Goal: Transaction & Acquisition: Purchase product/service

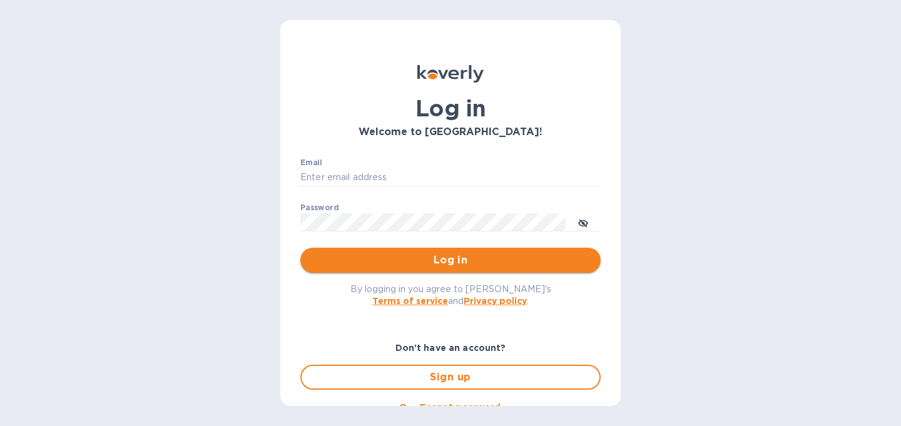
type input "[PERSON_NAME][EMAIL_ADDRESS][DOMAIN_NAME]"
click at [476, 259] on span "Log in" at bounding box center [450, 260] width 280 height 15
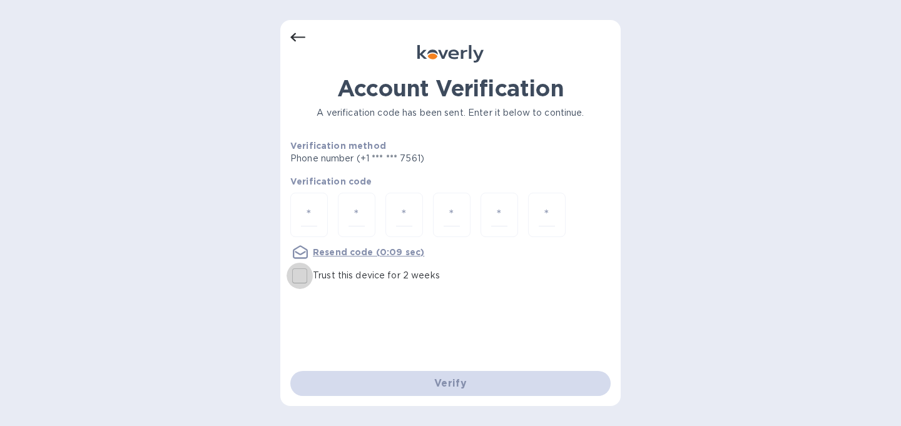
click at [300, 277] on input "Trust this device for 2 weeks" at bounding box center [300, 276] width 26 height 26
checkbox input "true"
click at [303, 212] on input "number" at bounding box center [309, 214] width 16 height 23
type input "8"
type input "9"
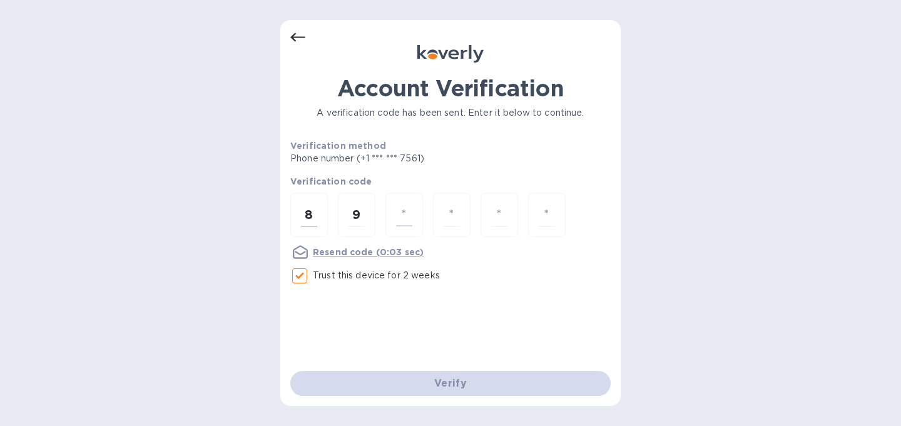
type input "6"
type input "1"
type input "7"
type input "4"
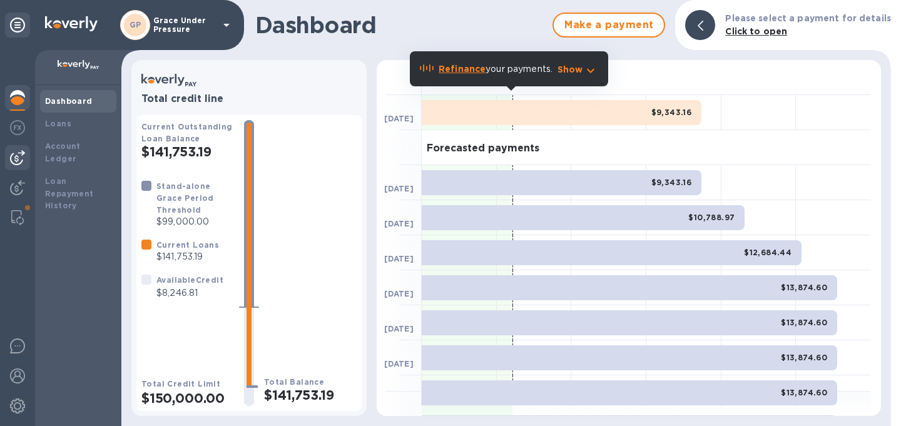
click at [18, 158] on img at bounding box center [17, 157] width 15 height 15
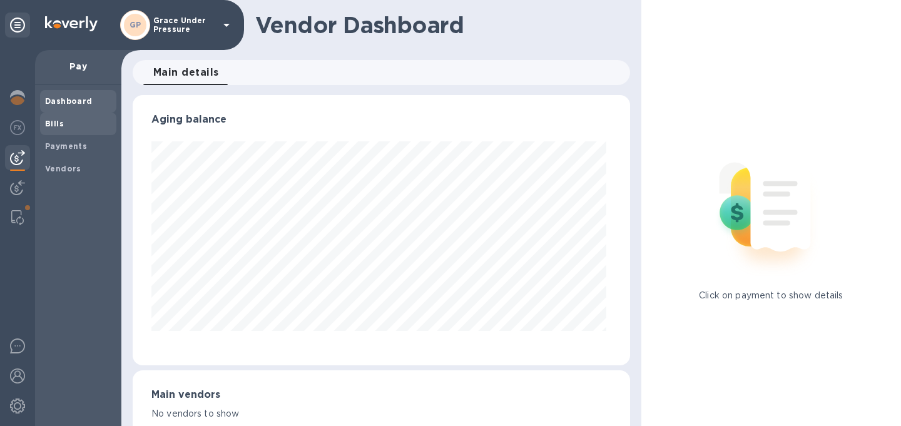
scroll to position [270, 493]
click at [58, 126] on b "Bills" at bounding box center [54, 123] width 19 height 9
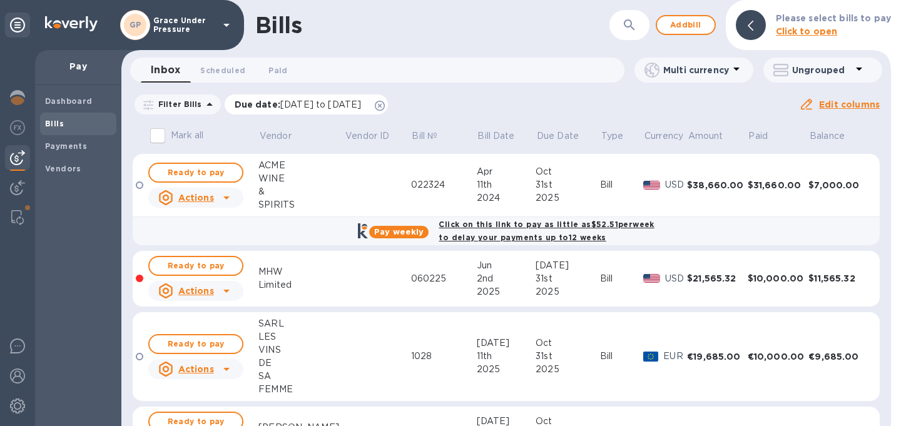
click at [385, 107] on icon at bounding box center [380, 106] width 10 height 10
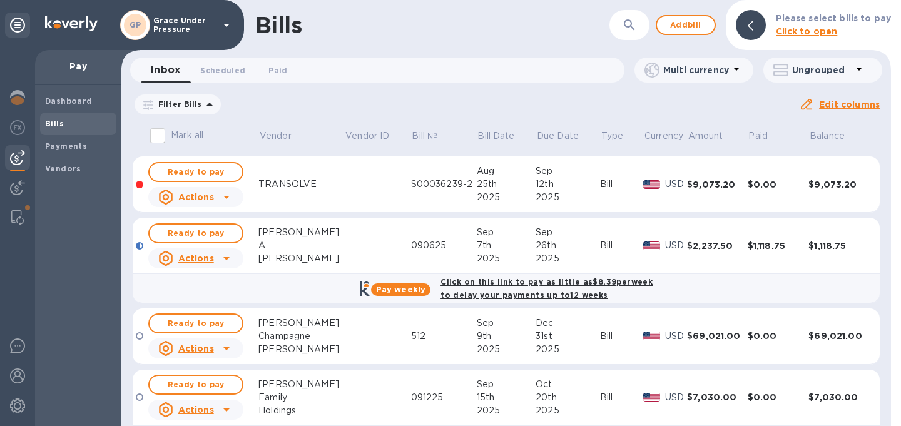
scroll to position [708, 0]
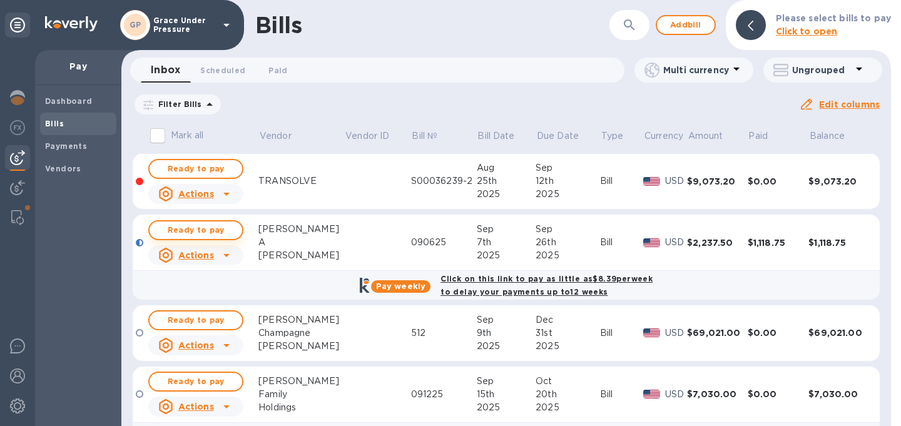
click at [218, 238] on span "Ready to pay" at bounding box center [196, 230] width 73 height 15
click at [212, 238] on span "Ready to pay" at bounding box center [196, 230] width 73 height 15
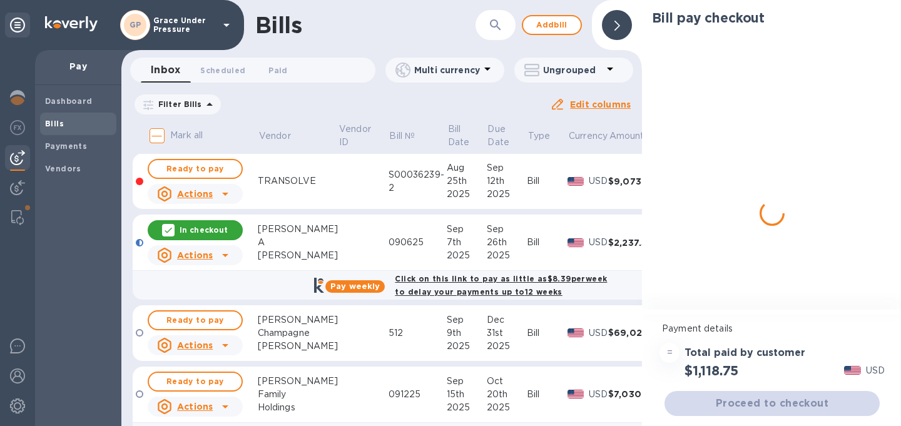
scroll to position [715, 0]
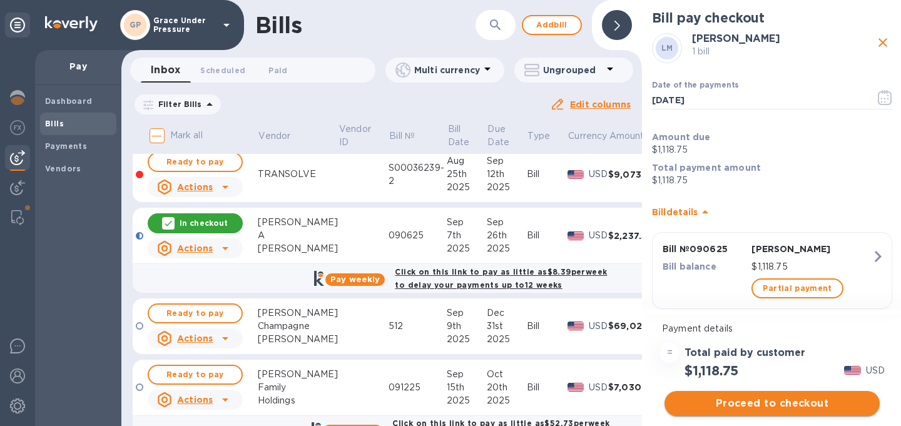
click at [773, 407] on span "Proceed to checkout" at bounding box center [772, 403] width 195 height 15
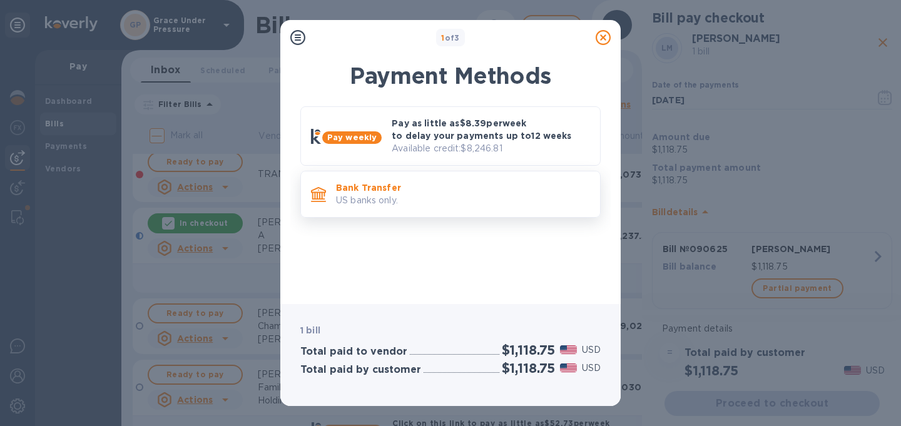
click at [443, 196] on p "US banks only." at bounding box center [463, 200] width 254 height 13
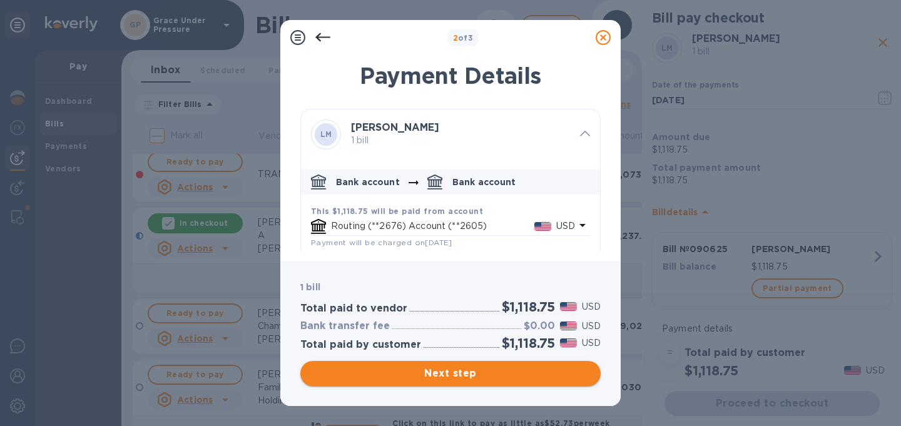
click at [474, 372] on span "Next step" at bounding box center [450, 373] width 280 height 15
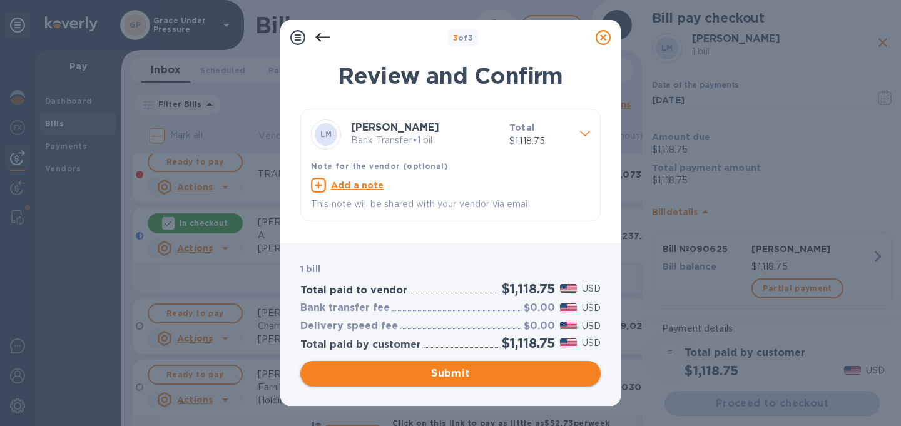
click at [474, 372] on span "Submit" at bounding box center [450, 373] width 280 height 15
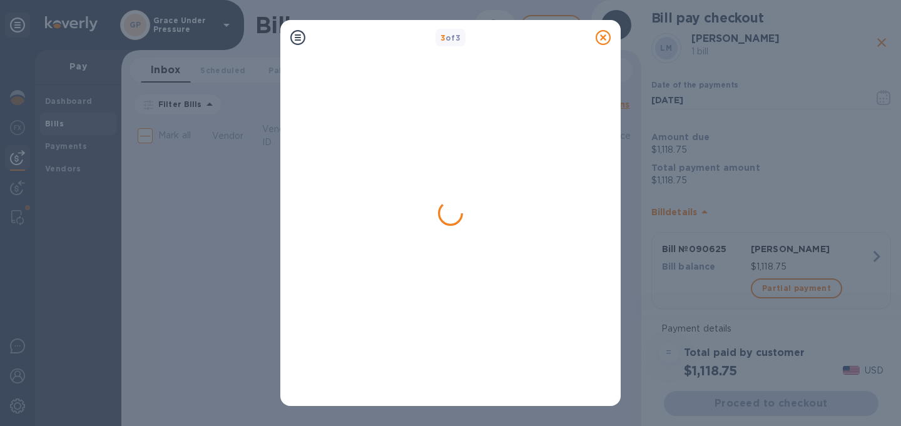
scroll to position [0, 0]
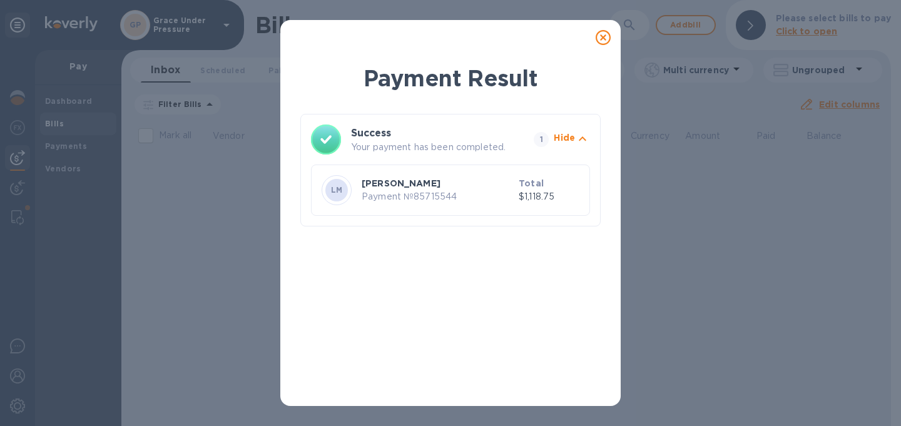
click at [600, 39] on icon at bounding box center [603, 37] width 15 height 15
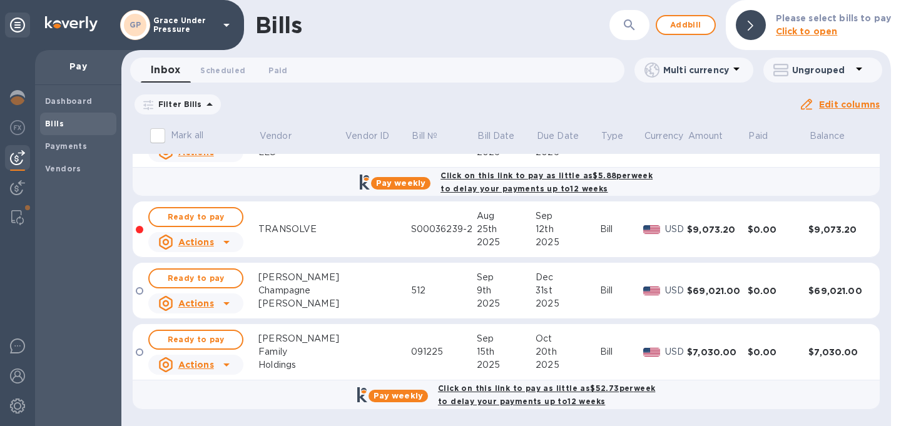
scroll to position [687, 0]
click at [217, 336] on span "Ready to pay" at bounding box center [196, 339] width 73 height 15
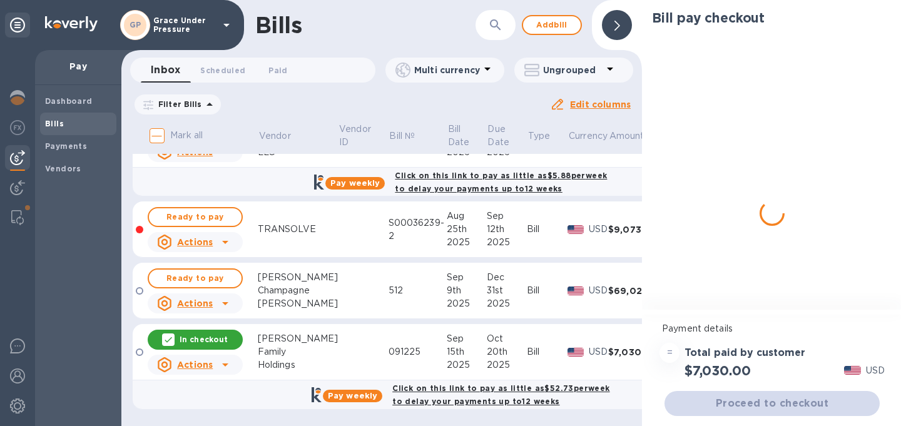
scroll to position [694, 0]
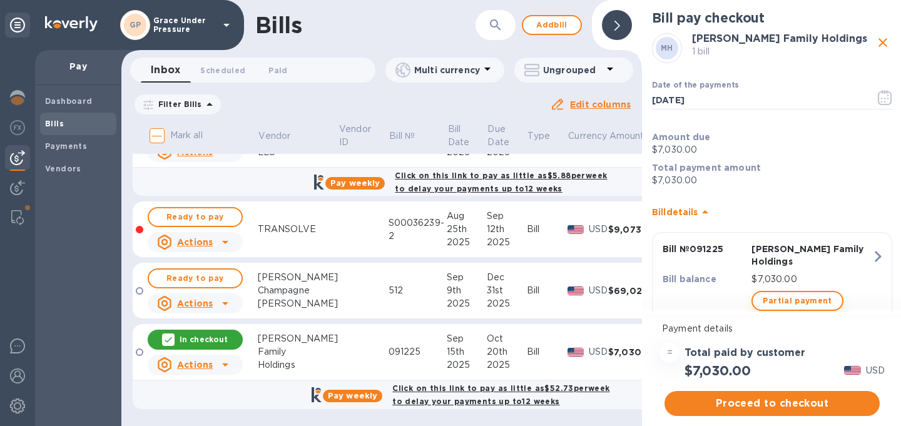
click at [783, 294] on span "Partial payment" at bounding box center [797, 301] width 69 height 15
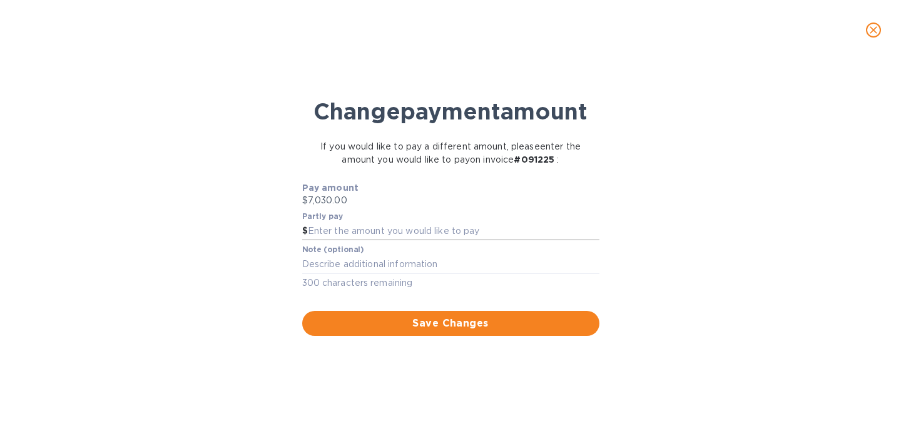
click at [454, 241] on input "text" at bounding box center [454, 231] width 292 height 19
type input "1,500.00"
click at [451, 331] on span "Save Changes" at bounding box center [450, 323] width 277 height 15
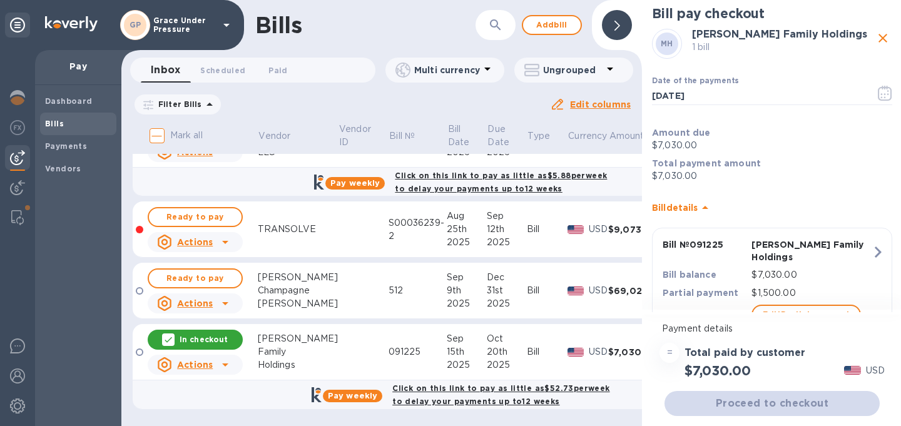
scroll to position [0, 0]
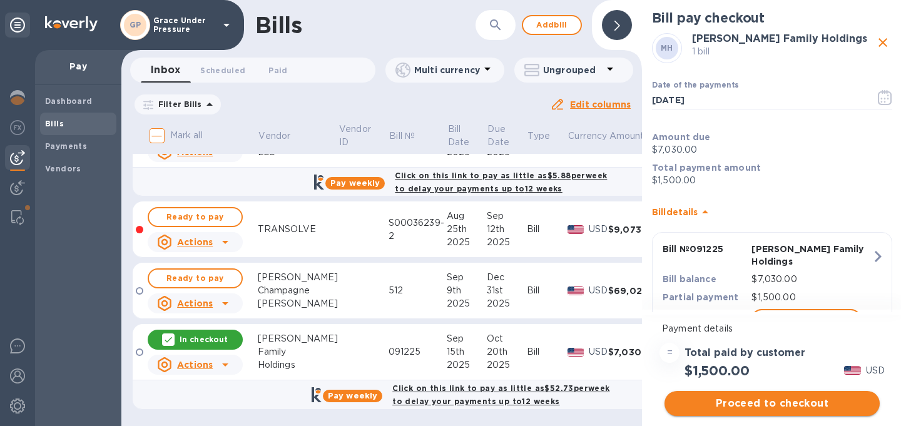
click at [749, 402] on span "Proceed to checkout" at bounding box center [772, 403] width 195 height 15
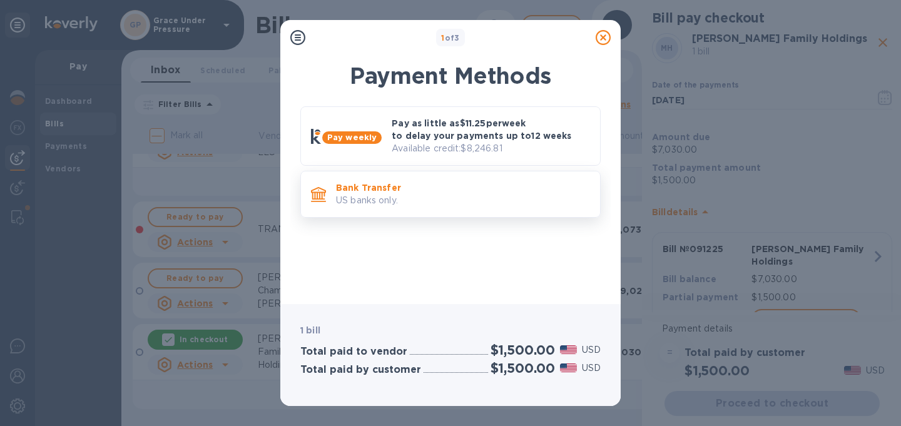
click at [491, 197] on p "US banks only." at bounding box center [463, 200] width 254 height 13
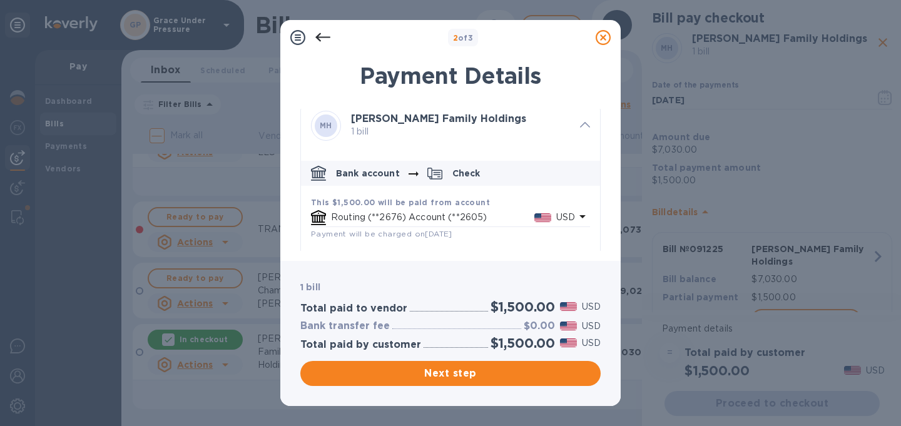
scroll to position [16, 0]
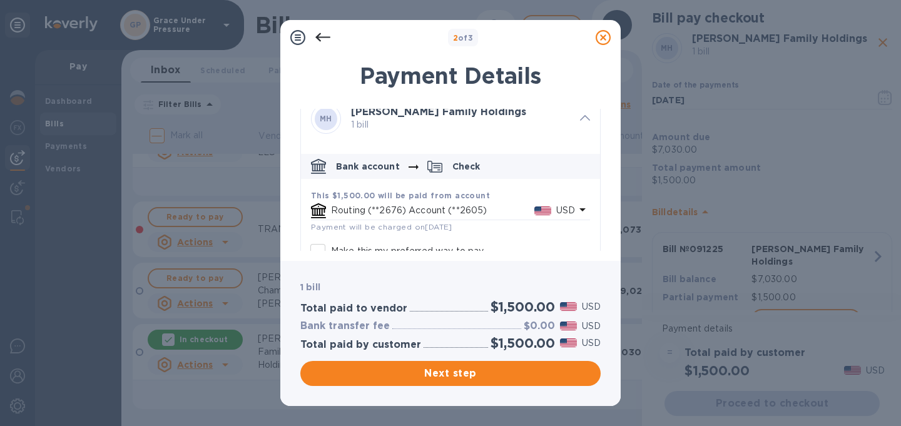
click at [420, 168] on icon "default-method" at bounding box center [413, 167] width 15 height 15
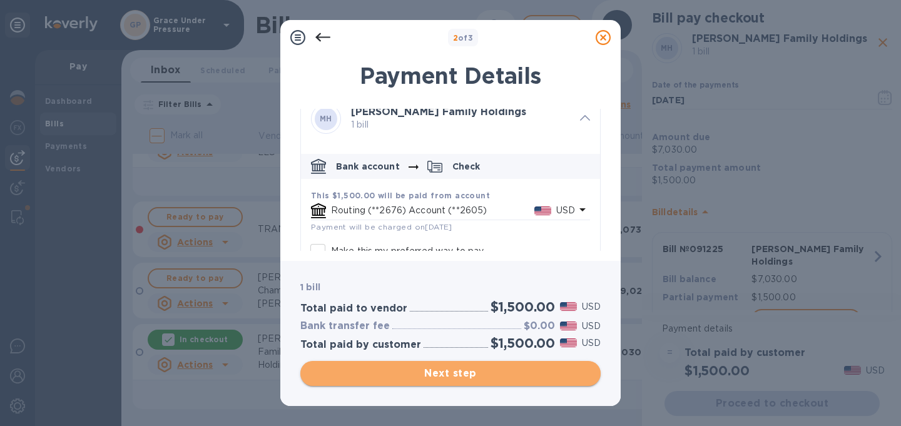
click at [446, 376] on span "Next step" at bounding box center [450, 373] width 280 height 15
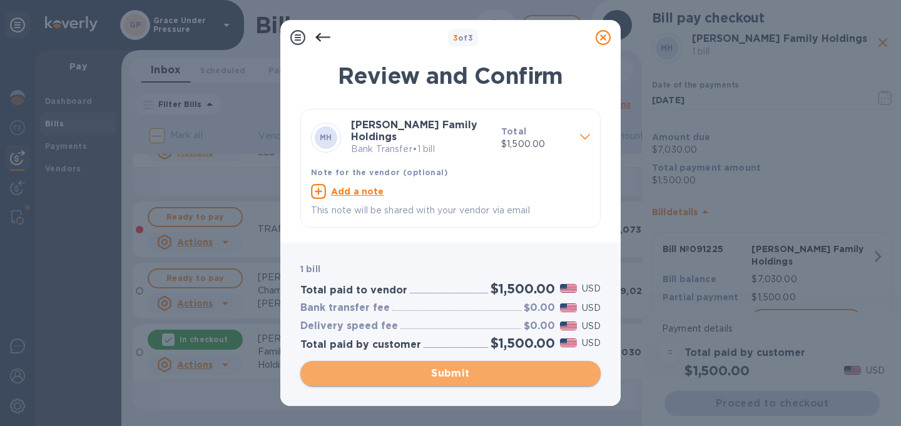
click at [446, 373] on span "Submit" at bounding box center [450, 373] width 280 height 15
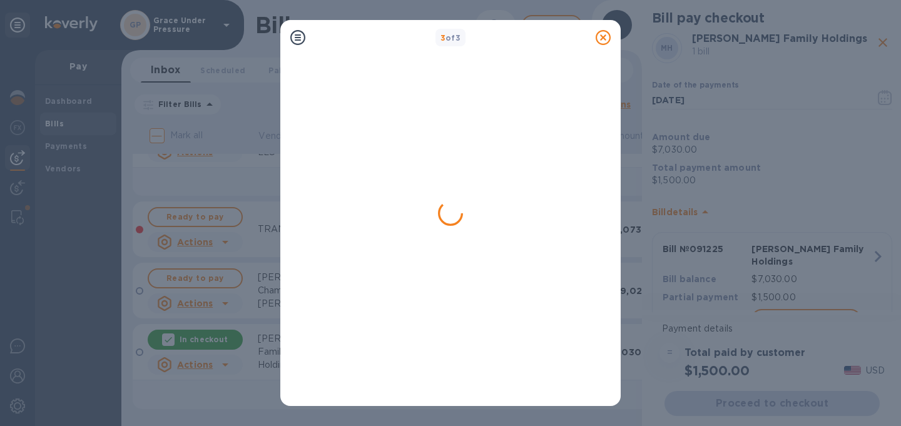
scroll to position [0, 0]
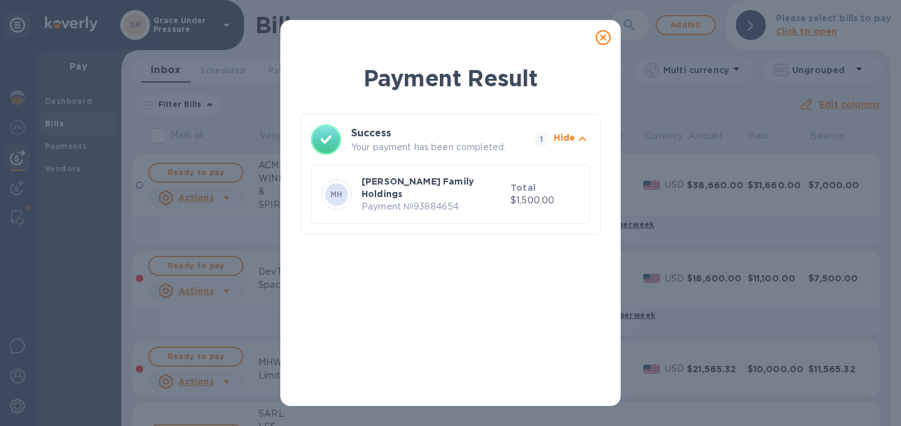
click at [603, 35] on icon at bounding box center [603, 37] width 15 height 15
